Goal: Task Accomplishment & Management: Manage account settings

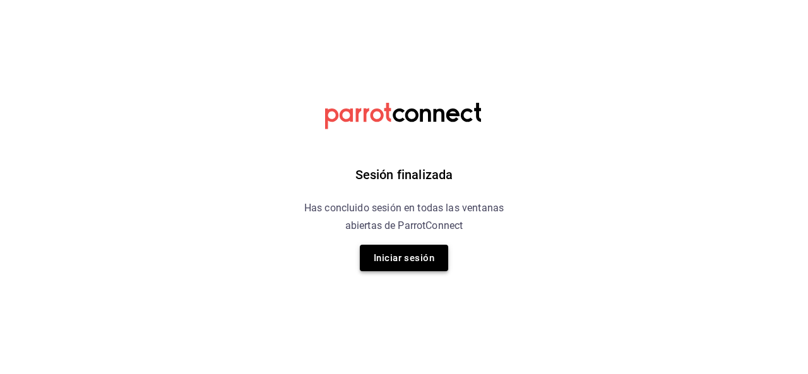
click at [378, 261] on button "Iniciar sesión" at bounding box center [404, 258] width 88 height 27
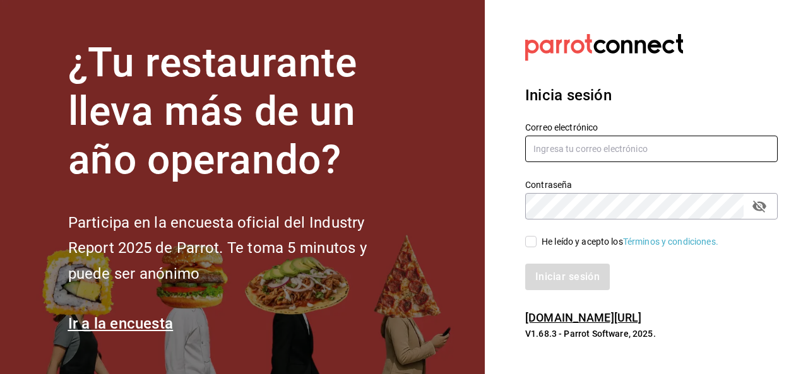
type input "omicron70@hotmail.com"
click at [528, 242] on input "He leído y acepto los Términos y condiciones." at bounding box center [530, 241] width 11 height 11
checkbox input "true"
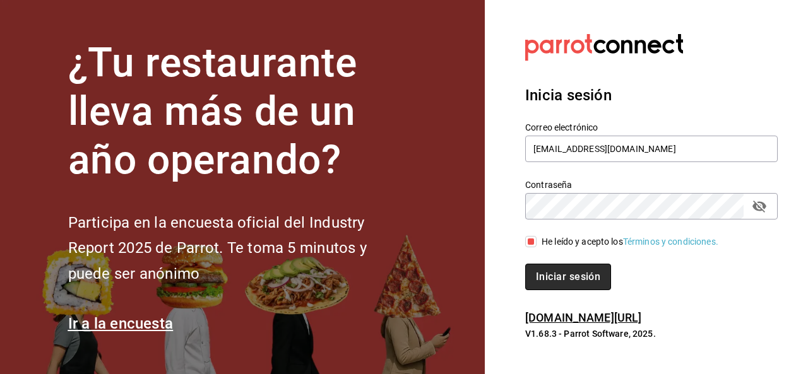
click at [543, 274] on button "Iniciar sesión" at bounding box center [568, 277] width 86 height 27
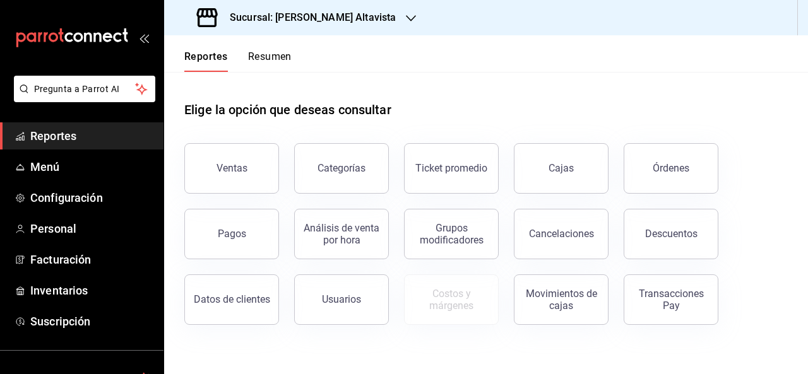
click at [414, 104] on div "Elige la opción que deseas consultar" at bounding box center [486, 100] width 604 height 56
click at [691, 309] on div "Transacciones Pay" at bounding box center [671, 300] width 78 height 24
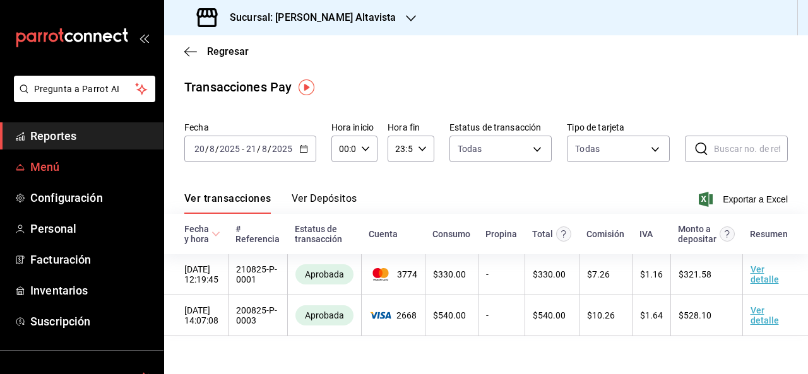
click at [59, 159] on span "Menú" at bounding box center [91, 166] width 123 height 17
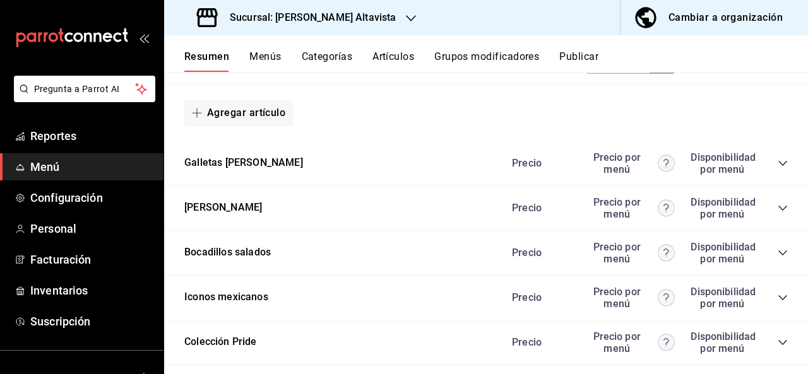
scroll to position [996, 0]
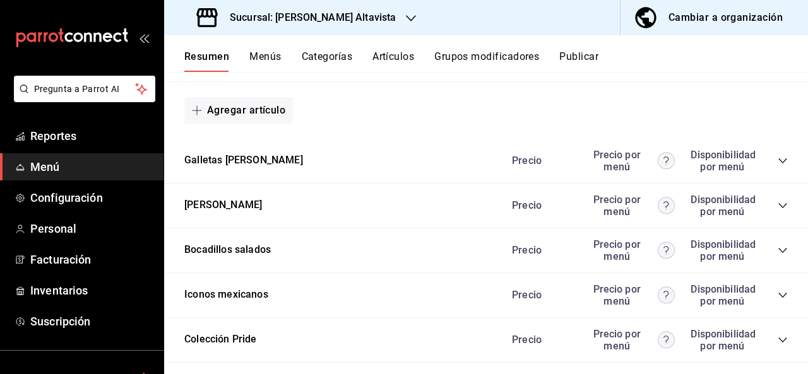
click at [780, 155] on div "Galletas de verano Precio Precio por menú Disponibilidad por menú" at bounding box center [486, 161] width 644 height 45
click at [778, 156] on icon "collapse-category-row" at bounding box center [783, 161] width 10 height 10
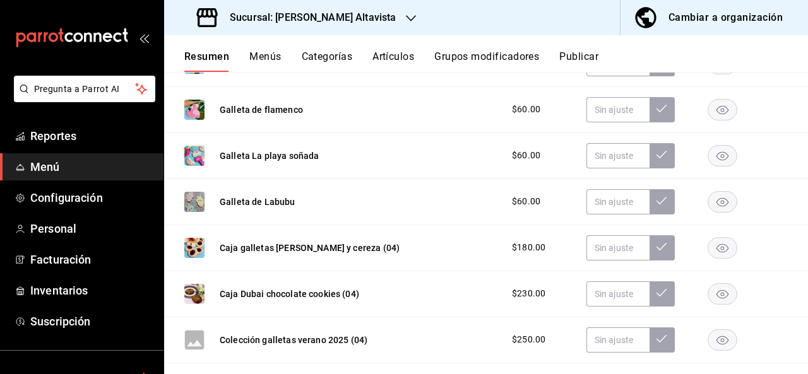
scroll to position [1295, 0]
